Goal: Task Accomplishment & Management: Use online tool/utility

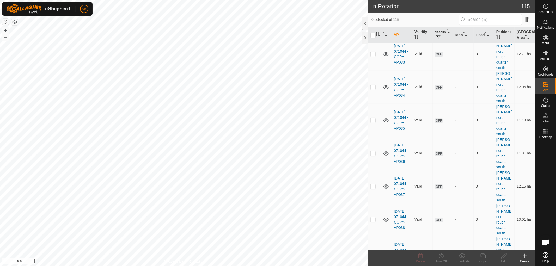
scroll to position [2994, 0]
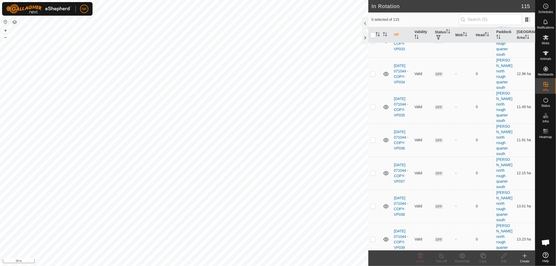
checkbox input "true"
click at [483, 257] on icon at bounding box center [482, 256] width 7 height 6
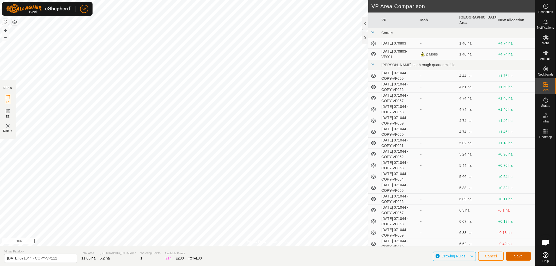
click at [519, 255] on span "Save" at bounding box center [518, 256] width 9 height 4
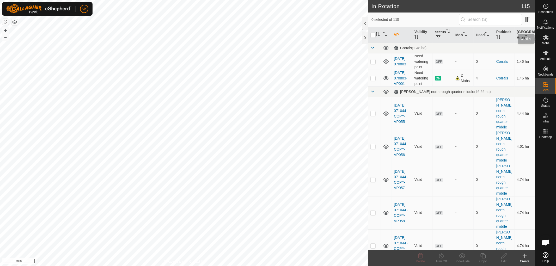
click at [546, 42] on span "Mobs" at bounding box center [545, 43] width 8 height 3
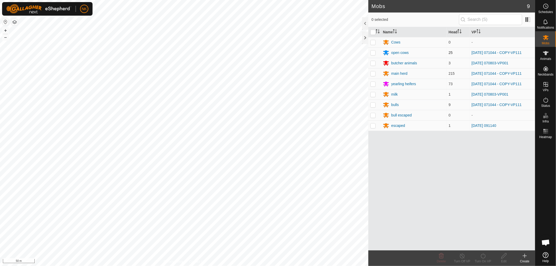
click at [373, 50] on td at bounding box center [374, 52] width 13 height 10
checkbox input "true"
click at [370, 74] on p-checkbox at bounding box center [372, 73] width 5 height 4
checkbox input "true"
click at [376, 95] on td at bounding box center [374, 94] width 13 height 10
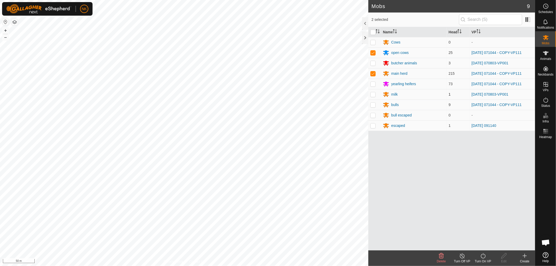
checkbox input "true"
click at [372, 106] on p-checkbox at bounding box center [372, 105] width 5 height 4
checkbox input "true"
click at [373, 96] on p-tablecheckbox at bounding box center [372, 94] width 5 height 4
checkbox input "false"
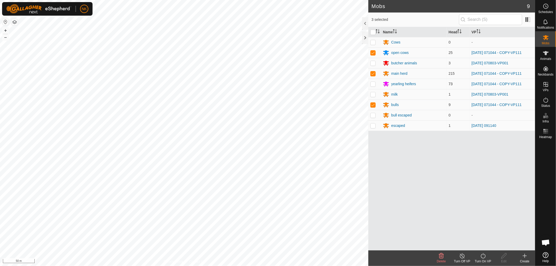
click at [371, 84] on p-checkbox at bounding box center [372, 84] width 5 height 4
checkbox input "true"
click at [483, 260] on div "Turn On VP" at bounding box center [482, 261] width 21 height 5
click at [482, 246] on link "Now" at bounding box center [498, 244] width 52 height 10
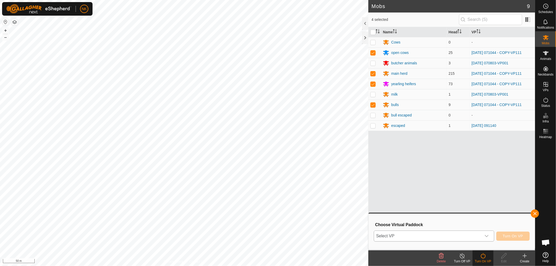
click at [466, 235] on span "Select VP" at bounding box center [427, 236] width 107 height 10
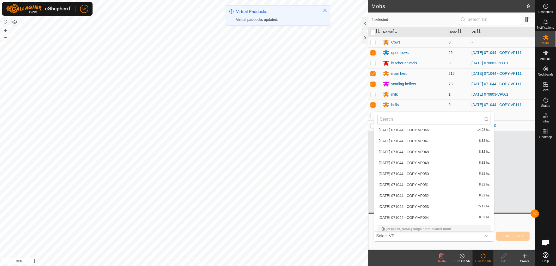
scroll to position [1223, 0]
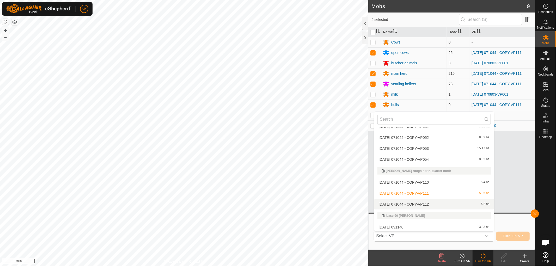
click at [429, 202] on li "[DATE] 071044 - COPY-VP112 6.2 ha" at bounding box center [434, 204] width 120 height 10
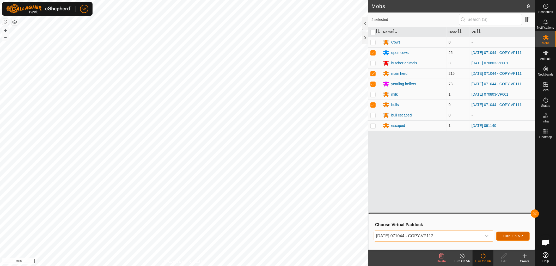
click at [508, 238] on span "Turn On VP" at bounding box center [512, 236] width 20 height 4
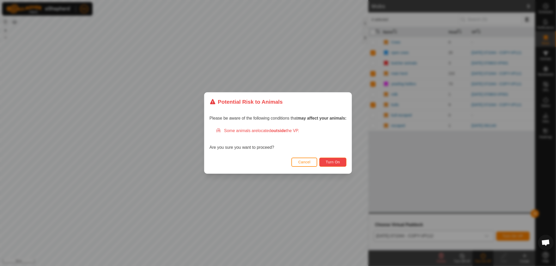
click at [339, 163] on span "Turn On" at bounding box center [333, 162] width 14 height 4
